Goal: Task Accomplishment & Management: Complete application form

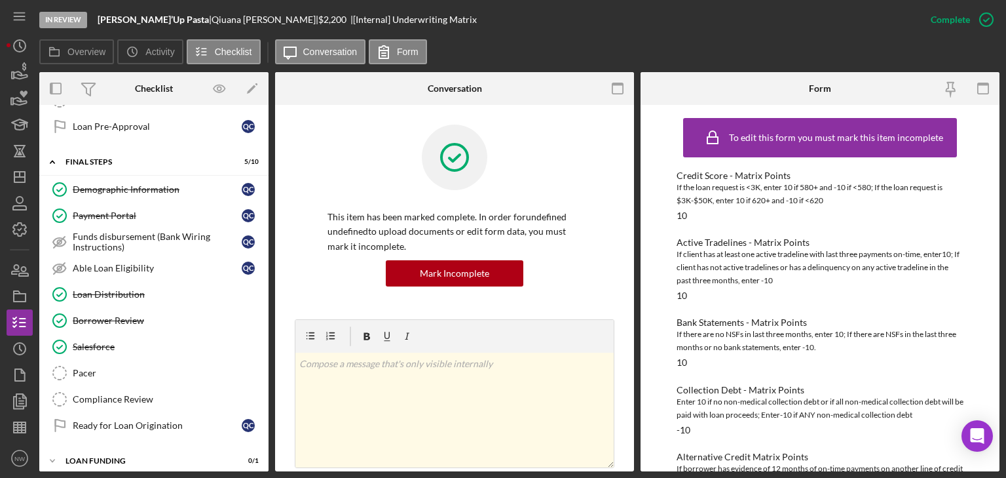
scroll to position [607, 0]
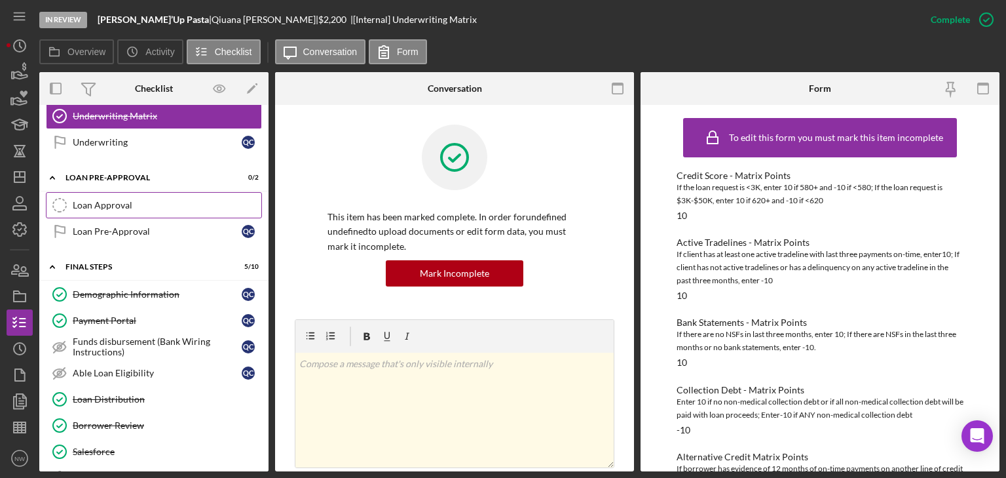
click at [89, 200] on div "Loan Approval" at bounding box center [167, 205] width 189 height 10
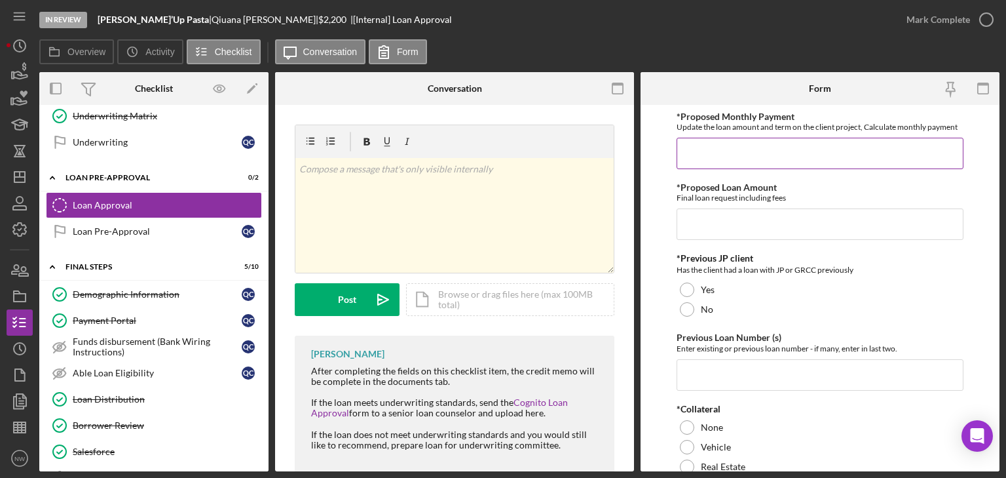
click at [705, 156] on input "*Proposed Monthly Payment" at bounding box center [820, 153] width 287 height 31
type input "$90.00"
click at [755, 229] on input "*Proposed Loan Amount" at bounding box center [820, 223] width 287 height 31
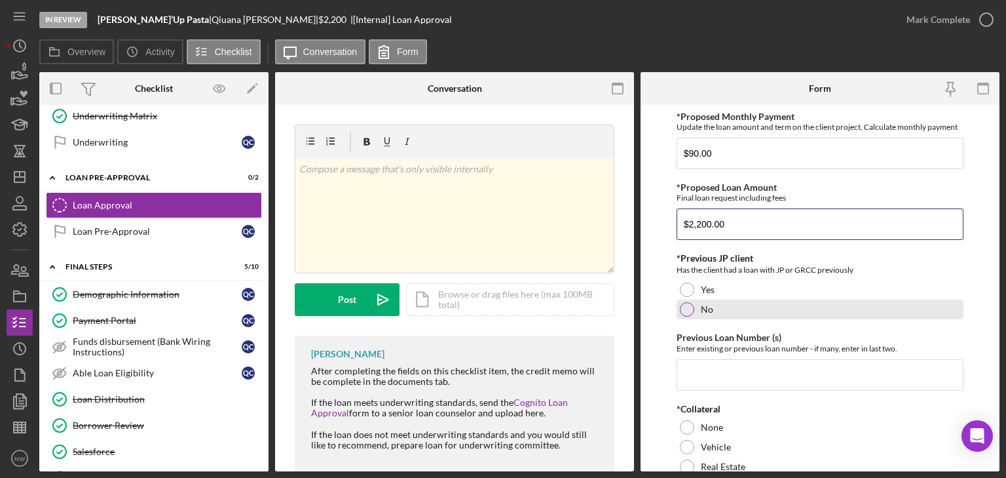
type input "$2,200.00"
click at [689, 308] on div at bounding box center [687, 309] width 14 height 14
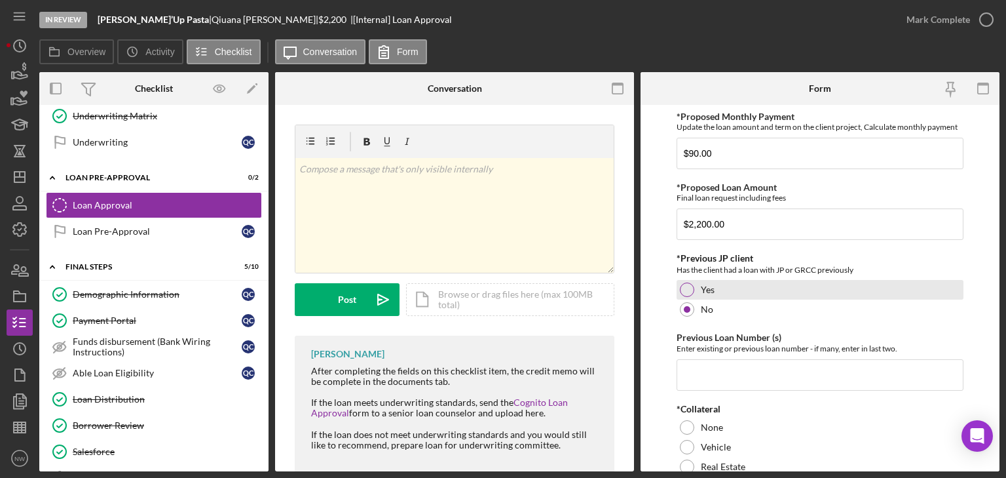
click at [690, 291] on div at bounding box center [687, 289] width 14 height 14
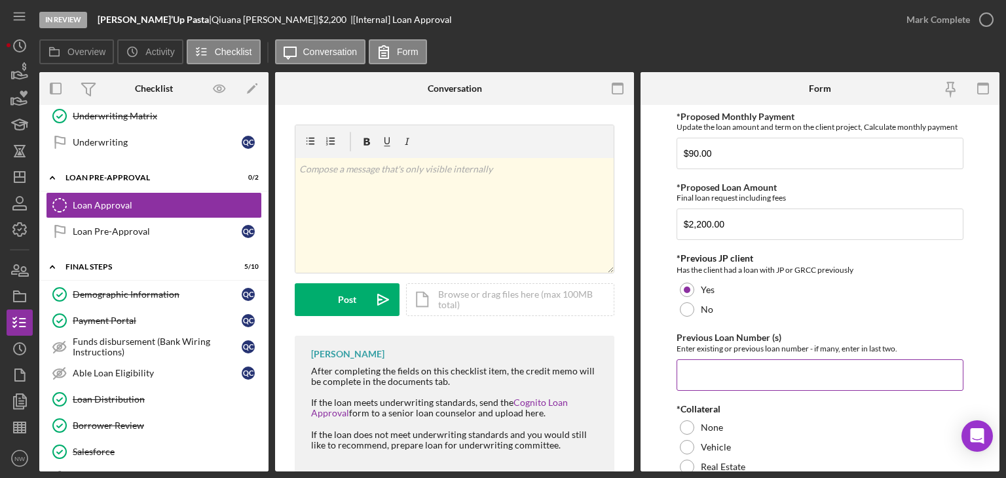
click at [700, 376] on input "Previous Loan Number (s)" at bounding box center [820, 374] width 287 height 31
click at [697, 368] on input "Previous Loan Number (s)" at bounding box center [820, 374] width 287 height 31
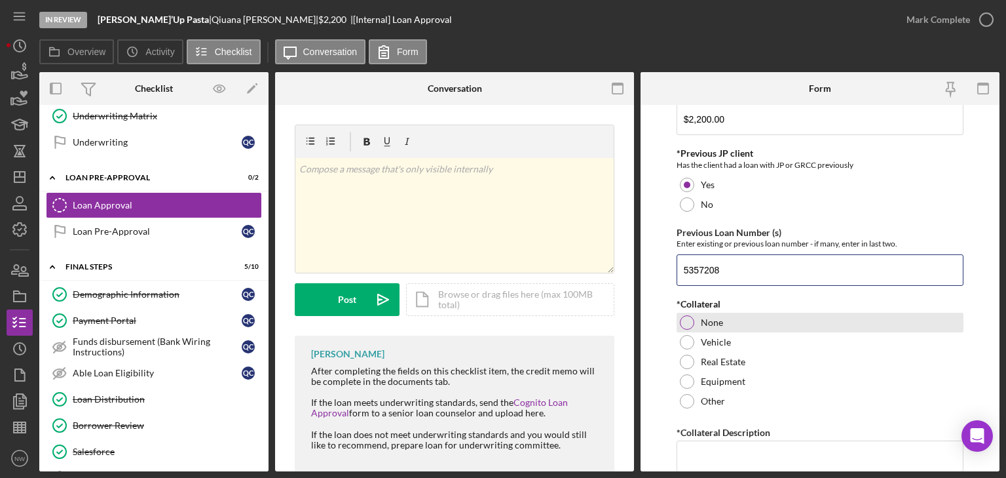
type input "5357208"
click at [685, 322] on div at bounding box center [687, 322] width 14 height 14
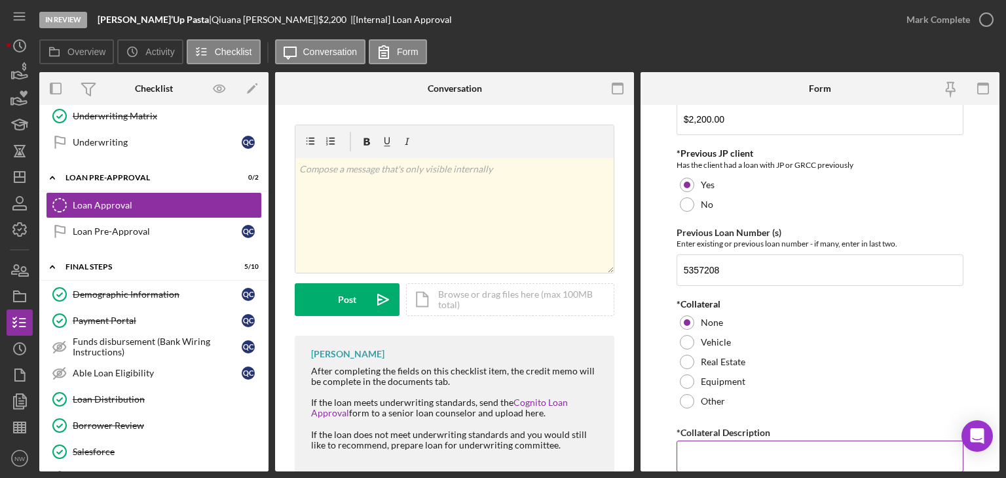
scroll to position [210, 0]
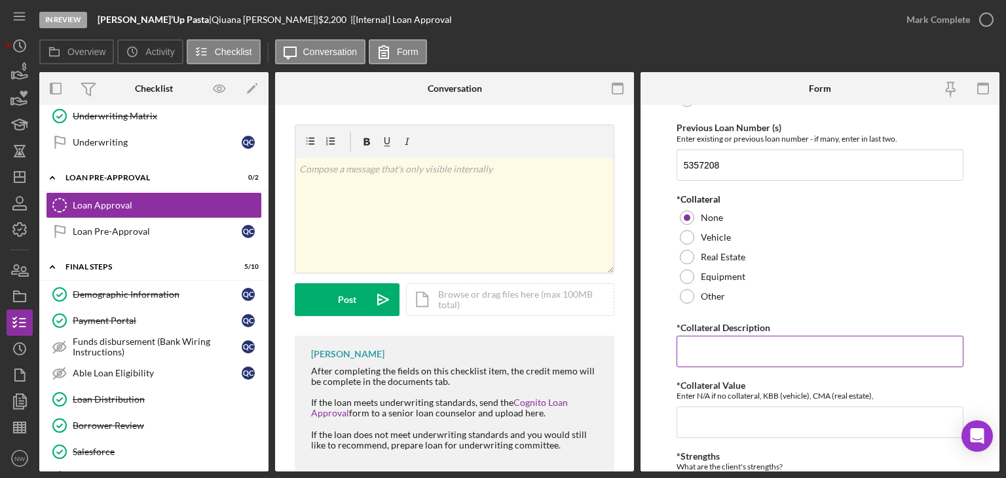
click at [711, 355] on input "*Collateral Description" at bounding box center [820, 350] width 287 height 31
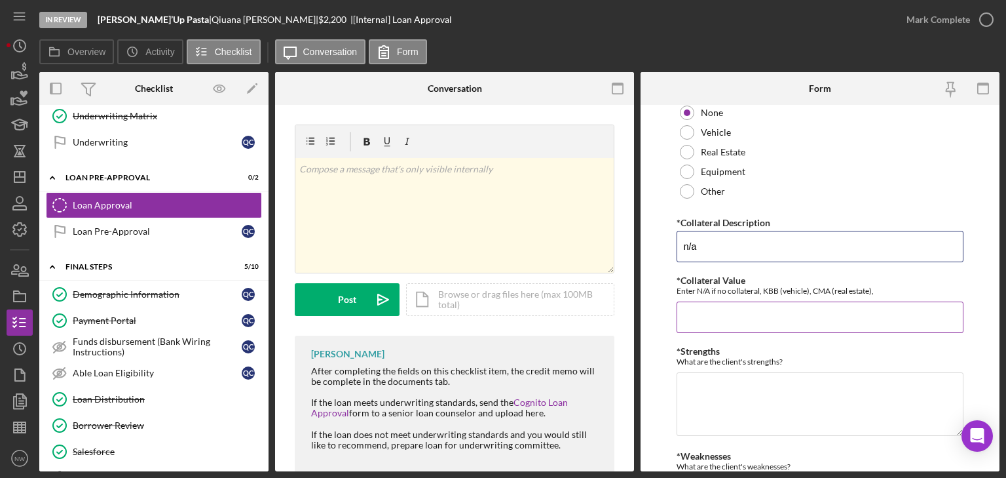
type input "n/a"
click at [702, 307] on input "*Collateral Value" at bounding box center [820, 316] width 287 height 31
type input "n/a"
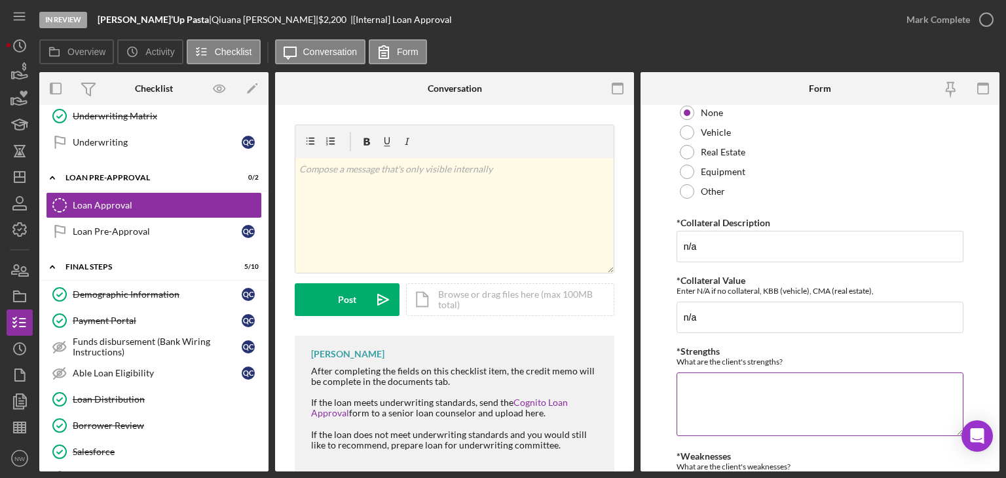
click at [721, 405] on textarea "*Strengths" at bounding box center [820, 403] width 287 height 63
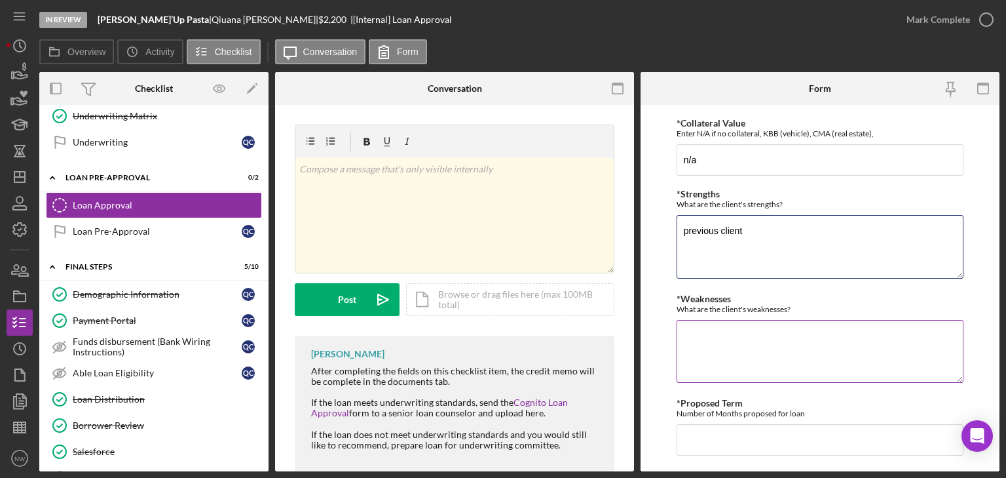
type textarea "previous client"
click at [713, 334] on textarea "*Weaknesses" at bounding box center [820, 351] width 287 height 63
type textarea "o"
type textarea "collections"
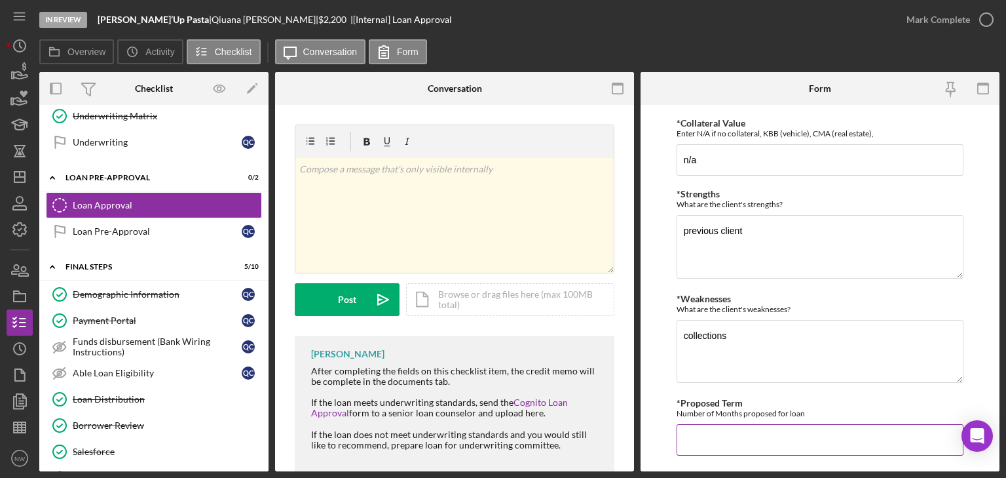
click at [753, 435] on input "*Proposed Term" at bounding box center [820, 439] width 287 height 31
type input "6"
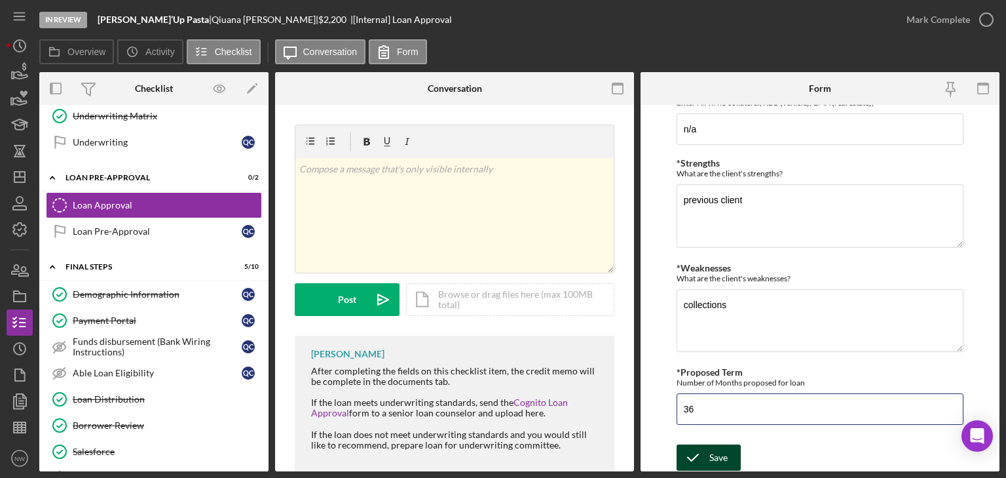
type input "36"
click at [702, 450] on icon "submit" at bounding box center [693, 457] width 33 height 33
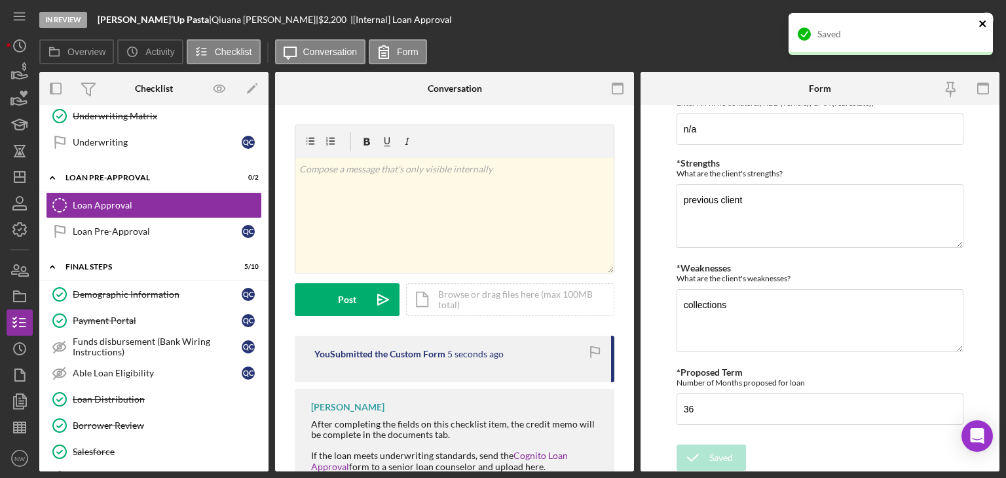
drag, startPoint x: 985, startPoint y: 24, endPoint x: 958, endPoint y: 31, distance: 27.8
click at [985, 24] on icon "close" at bounding box center [983, 23] width 9 height 10
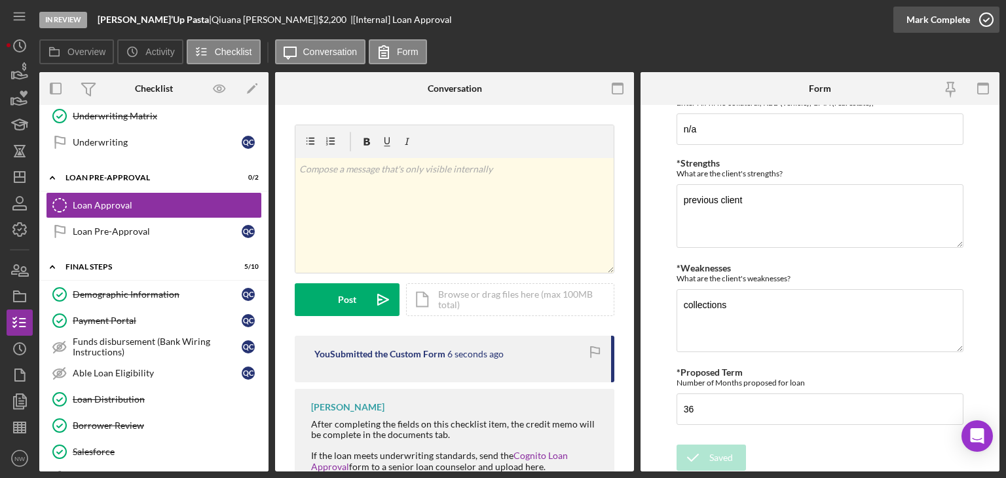
click at [982, 20] on icon "button" at bounding box center [986, 19] width 33 height 33
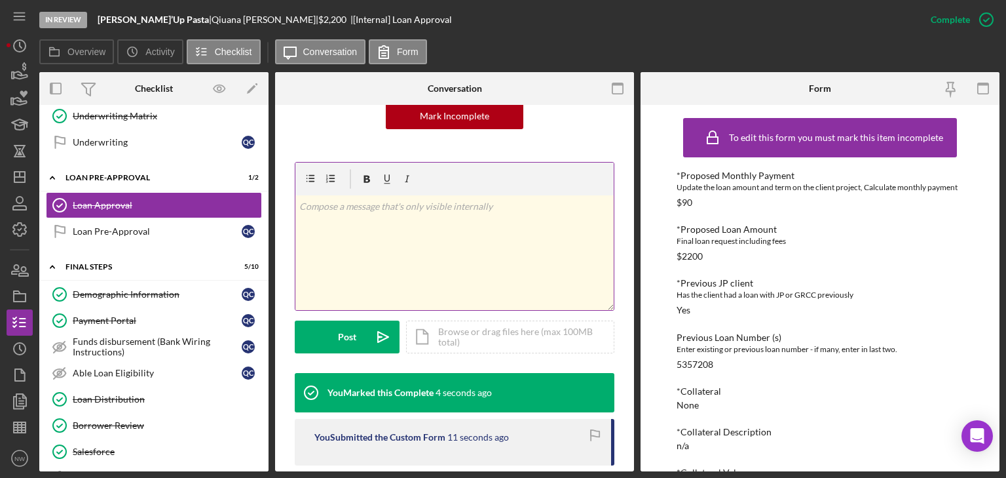
scroll to position [314, 0]
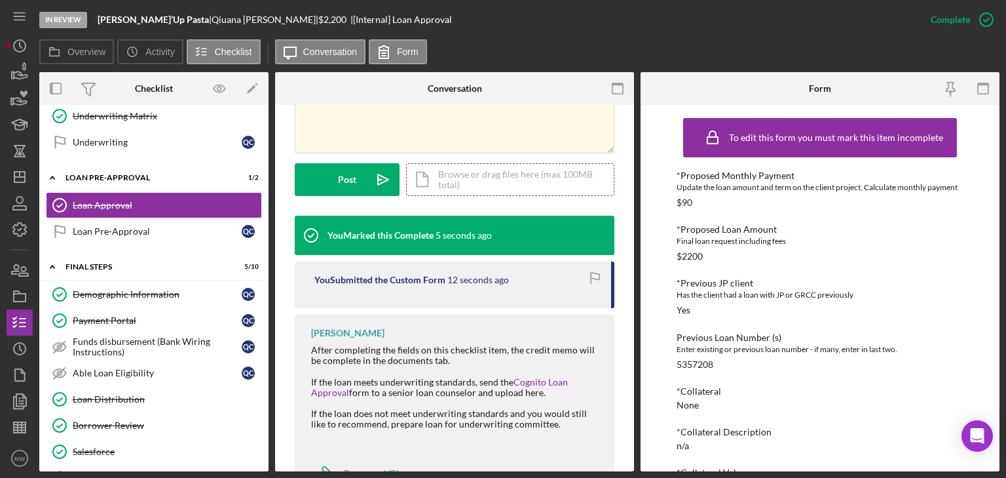
click at [457, 178] on div "Icon/Document Browse or drag files here (max 100MB total) Tap to choose files o…" at bounding box center [510, 179] width 208 height 33
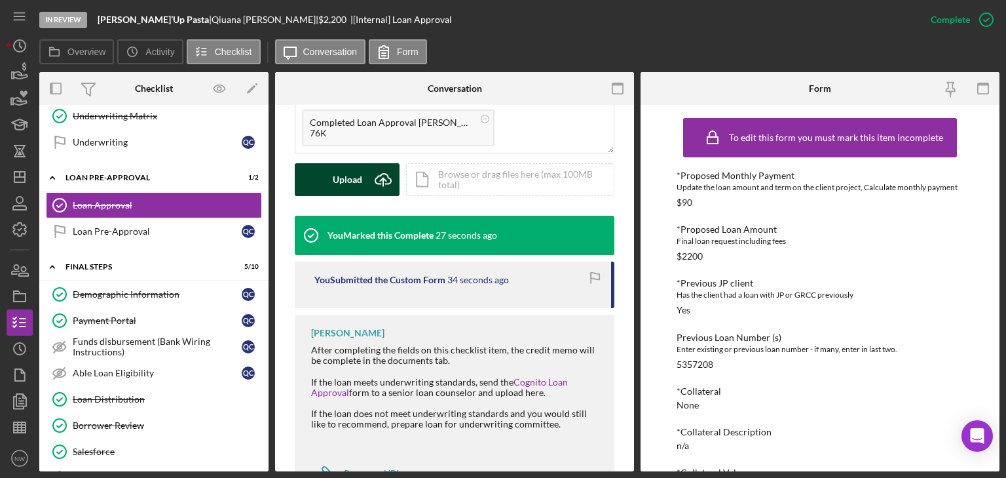
click at [341, 180] on div "Upload" at bounding box center [347, 179] width 29 height 33
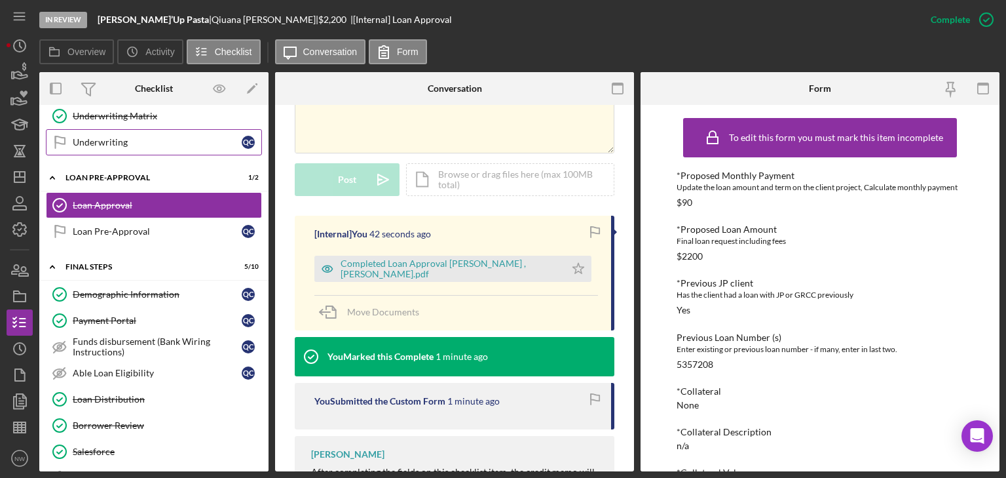
click at [99, 140] on div "Underwriting" at bounding box center [157, 142] width 169 height 10
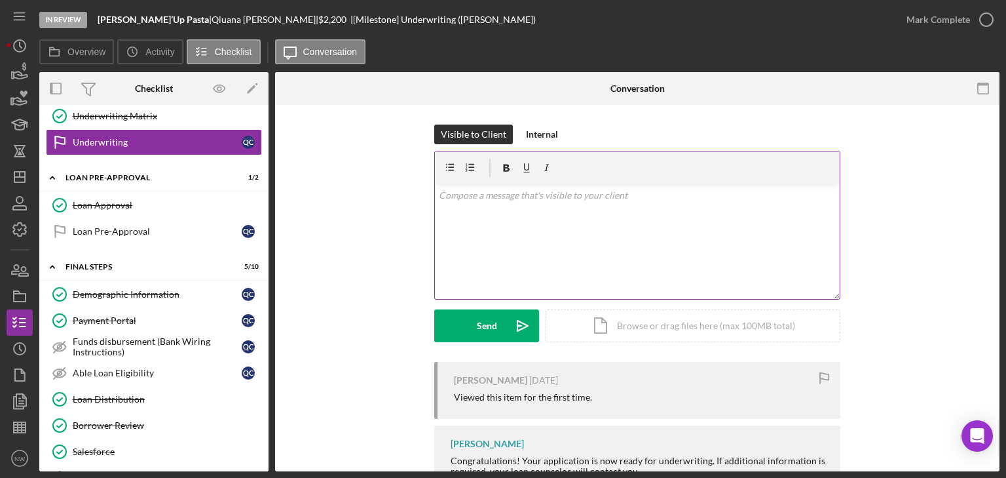
scroll to position [81, 0]
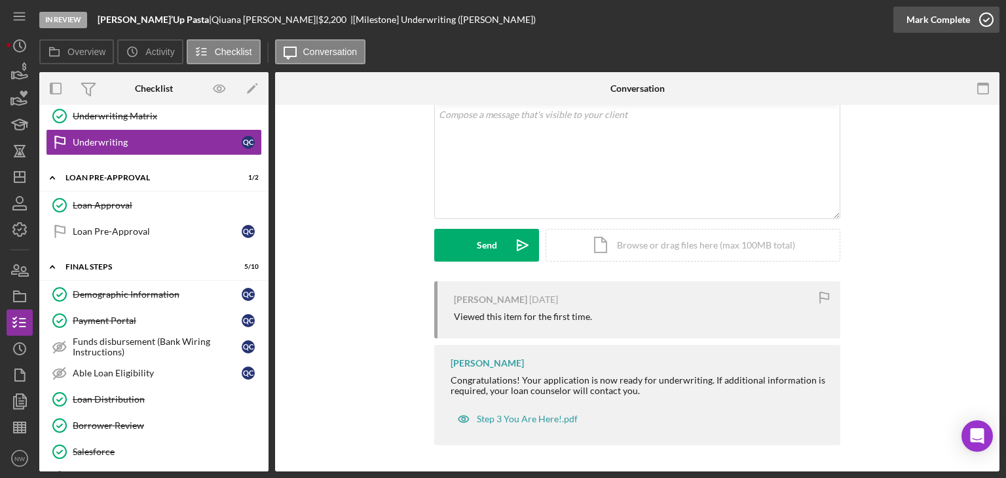
click at [983, 22] on icon "button" at bounding box center [986, 19] width 33 height 33
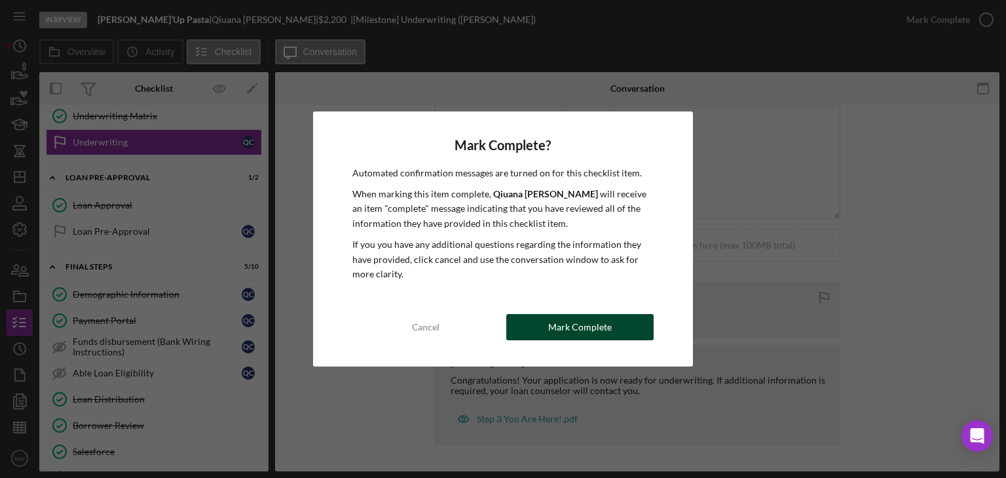
click at [532, 322] on button "Mark Complete" at bounding box center [579, 327] width 147 height 26
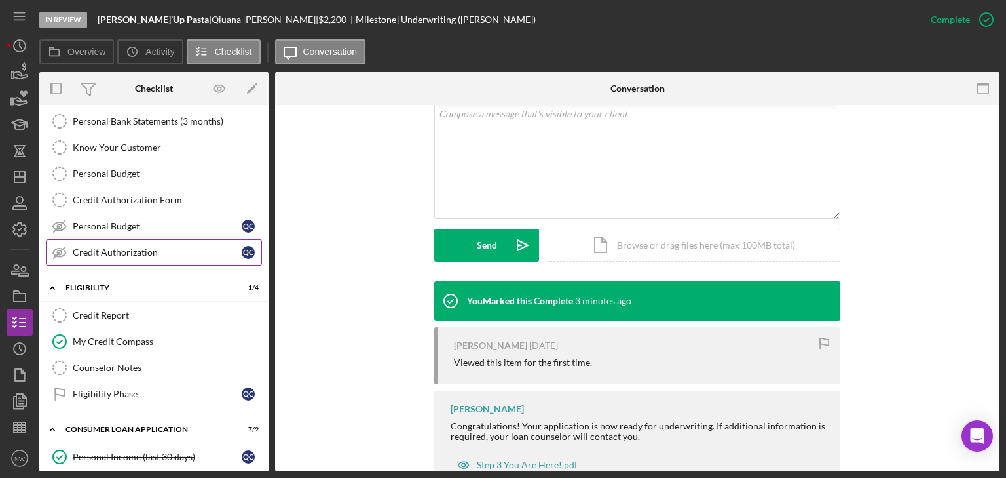
scroll to position [240, 0]
